Goal: Check status: Check status

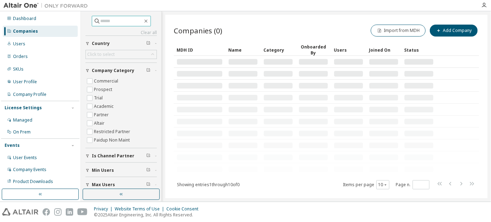
click at [129, 22] on input "text" at bounding box center [122, 21] width 42 height 7
paste input "**********"
type input "**********"
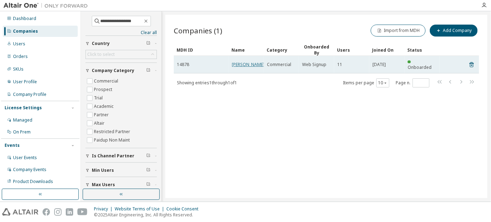
click at [242, 62] on link "BAUER AG" at bounding box center [248, 65] width 33 height 6
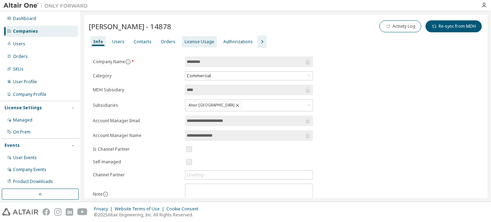
click at [189, 44] on div "License Usage" at bounding box center [200, 42] width 30 height 6
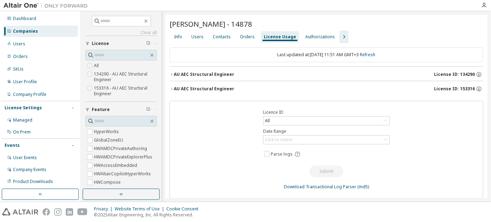
click at [180, 88] on div "AU AEC Structural Engineer" at bounding box center [204, 89] width 61 height 6
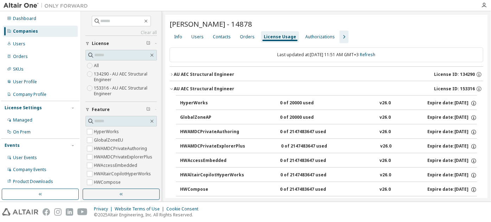
click at [180, 88] on div "AU AEC Structural Engineer" at bounding box center [204, 89] width 61 height 6
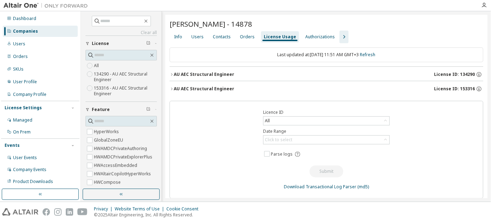
click at [189, 73] on div "AU AEC Structural Engineer" at bounding box center [204, 75] width 61 height 6
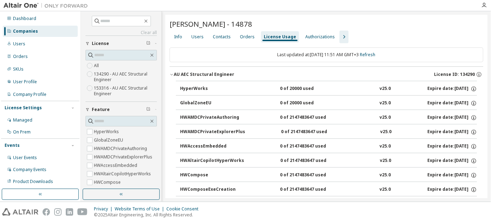
click at [189, 73] on div "AU AEC Structural Engineer" at bounding box center [204, 75] width 61 height 6
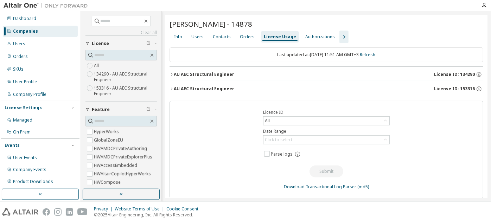
click at [194, 87] on div "AU AEC Structural Engineer" at bounding box center [204, 89] width 61 height 6
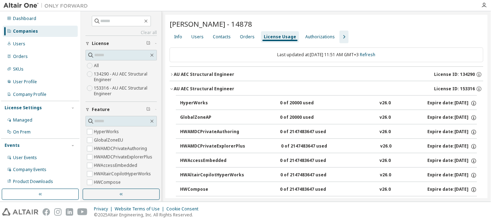
click at [194, 87] on div "AU AEC Structural Engineer" at bounding box center [204, 89] width 61 height 6
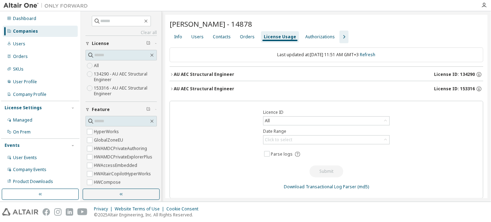
click at [198, 75] on div "AU AEC Structural Engineer" at bounding box center [204, 75] width 61 height 6
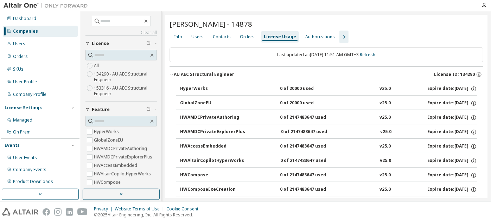
click at [198, 75] on div "AU AEC Structural Engineer" at bounding box center [204, 75] width 61 height 6
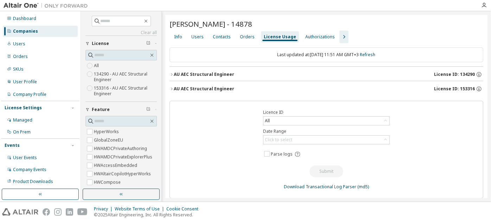
click at [179, 75] on div "AU AEC Structural Engineer" at bounding box center [204, 75] width 61 height 6
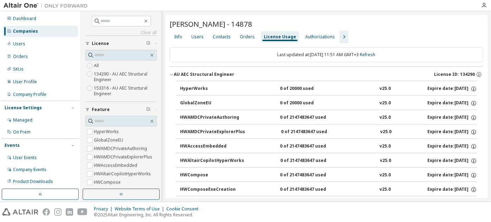
click at [173, 76] on icon "button" at bounding box center [172, 74] width 4 height 4
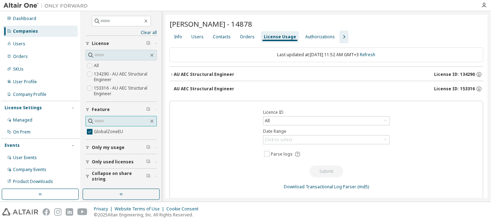
click at [118, 123] on input "text" at bounding box center [121, 121] width 55 height 7
type input "**********"
click at [172, 73] on icon "button" at bounding box center [171, 74] width 1 height 2
